Goal: Transaction & Acquisition: Purchase product/service

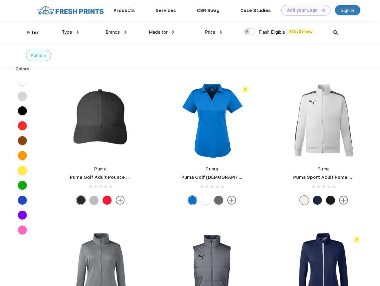
click at [303, 10] on link "Add your Logo Design Tool" at bounding box center [305, 10] width 49 height 10
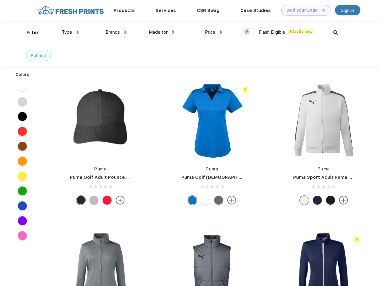
click at [0, 0] on div "Design Tool" at bounding box center [0, 0] width 0 height 0
click at [320, 10] on link "Add your Logo Design Tool" at bounding box center [305, 10] width 49 height 10
click at [29, 32] on div "Filter" at bounding box center [33, 32] width 12 height 7
click at [70, 32] on span "Type" at bounding box center [67, 31] width 10 height 5
click at [116, 32] on span "Brands" at bounding box center [112, 31] width 14 height 5
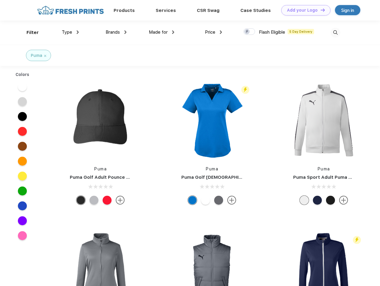
click at [161, 32] on span "Made for" at bounding box center [158, 31] width 19 height 5
click at [213, 32] on span "Price" at bounding box center [210, 31] width 10 height 5
click at [249, 32] on div at bounding box center [249, 31] width 12 height 7
click at [247, 32] on input "checkbox" at bounding box center [245, 30] width 4 height 4
click at [335, 32] on img at bounding box center [335, 33] width 10 height 10
